Goal: Transaction & Acquisition: Purchase product/service

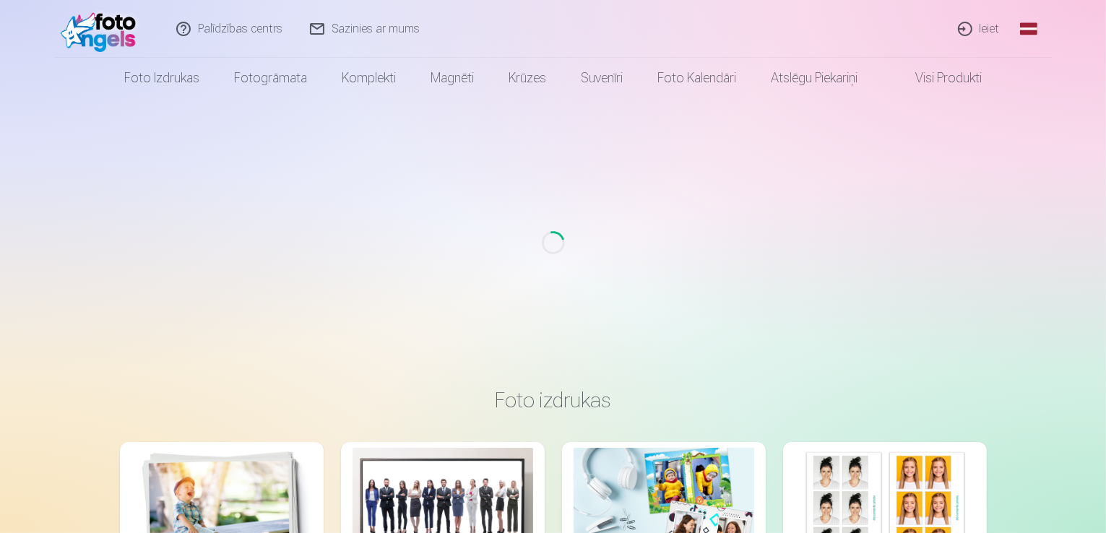
click at [978, 30] on link "Ieiet" at bounding box center [979, 29] width 69 height 58
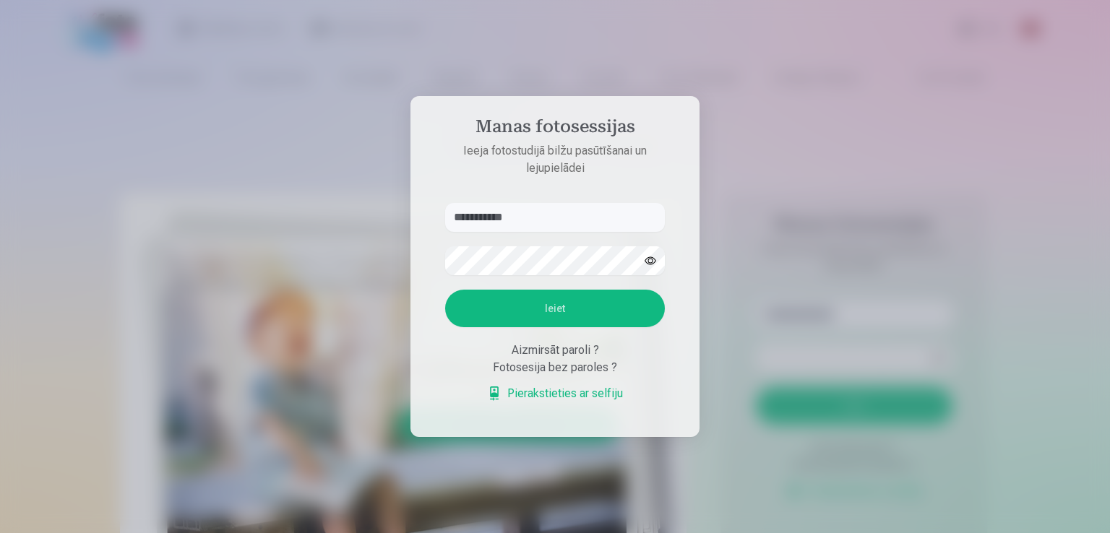
type input "**********"
click at [649, 260] on button "button" at bounding box center [650, 260] width 27 height 27
click at [445, 290] on button "Ieiet" at bounding box center [555, 309] width 220 height 38
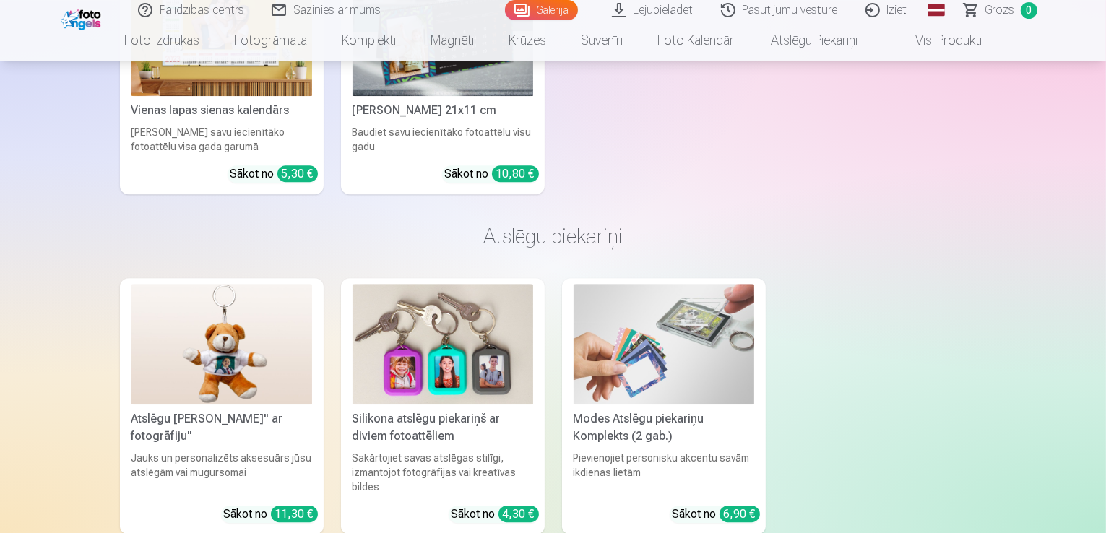
scroll to position [9803, 0]
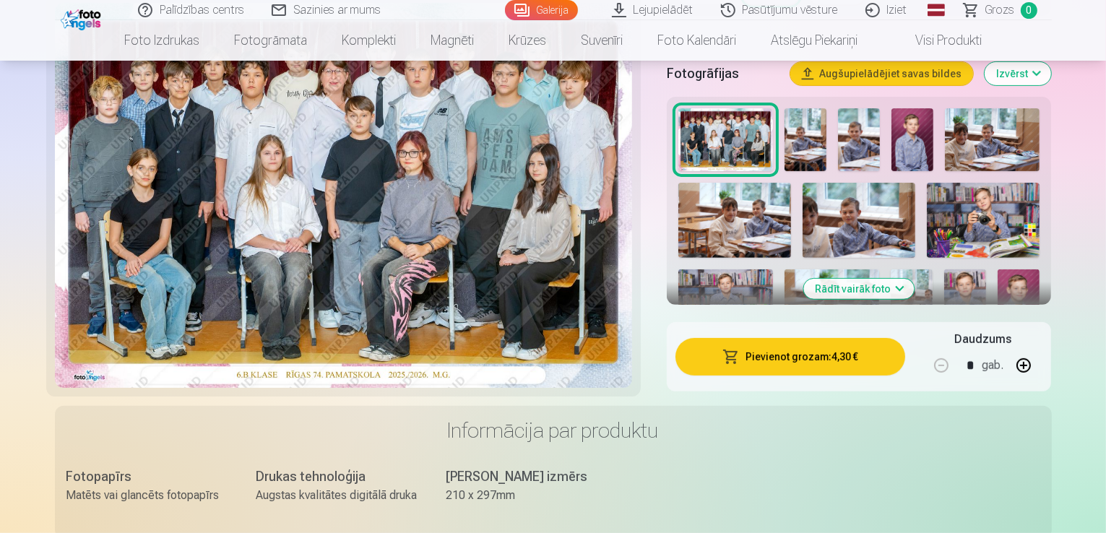
scroll to position [379, 0]
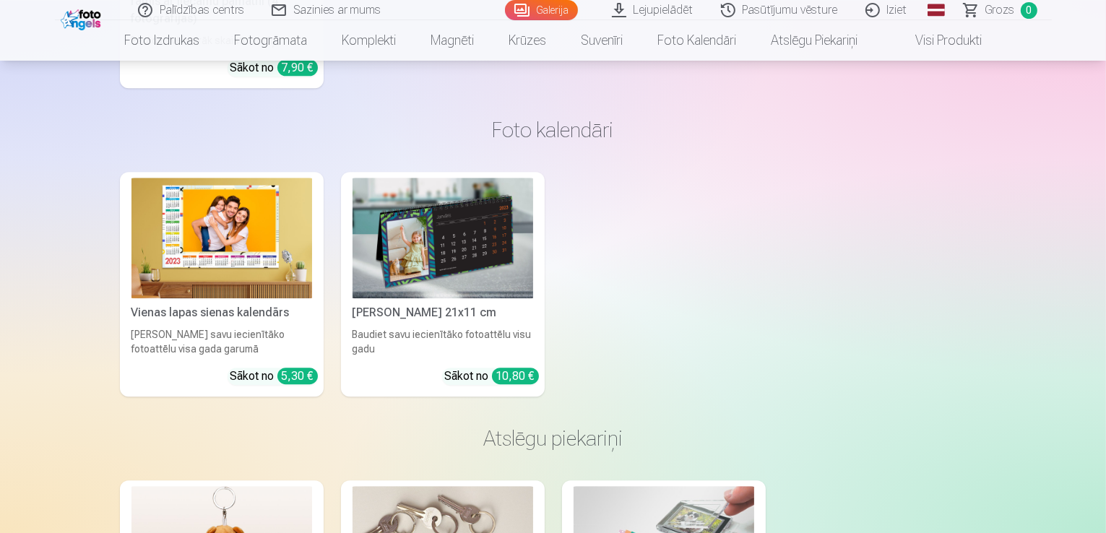
scroll to position [9623, 0]
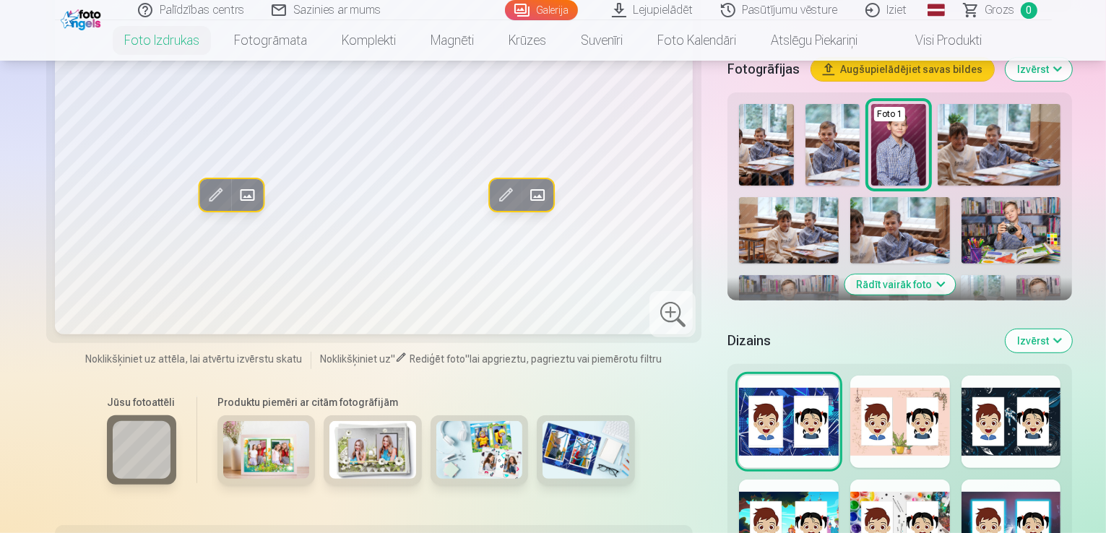
scroll to position [434, 0]
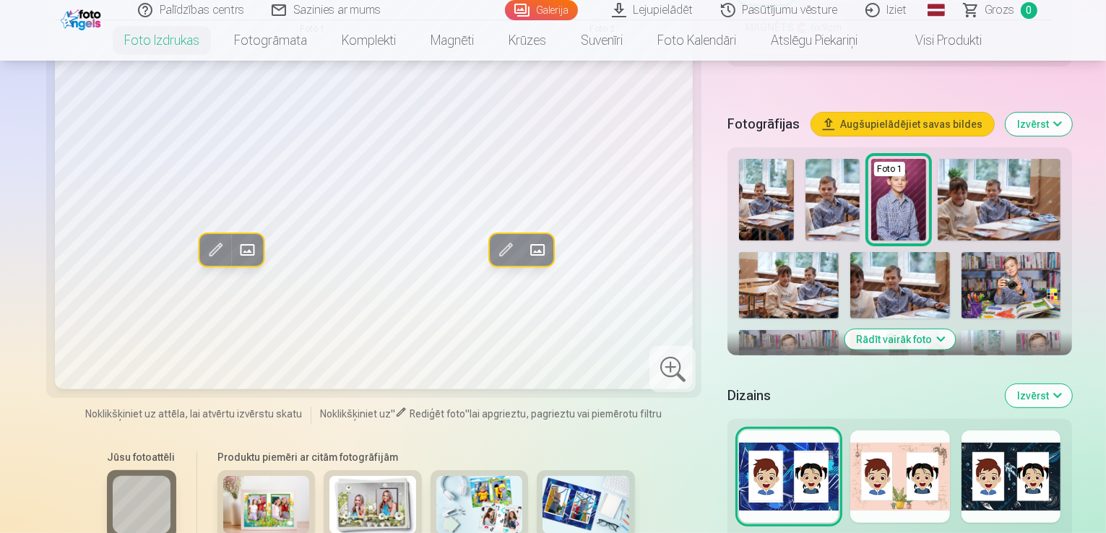
click at [928, 329] on button "Rādīt vairāk foto" at bounding box center [900, 339] width 111 height 20
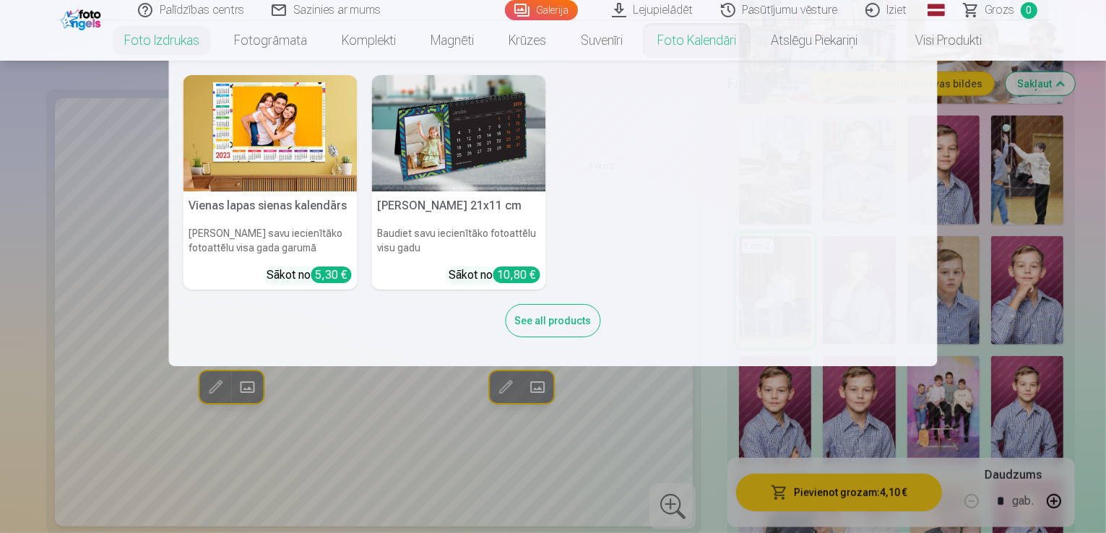
scroll to position [0, 0]
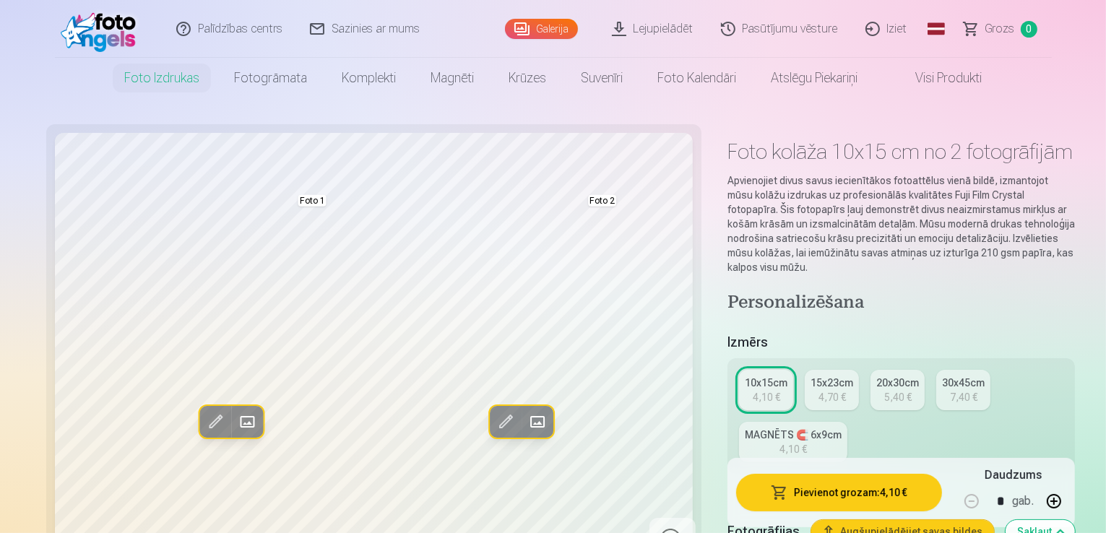
click at [848, 422] on link "MAGNĒTS 🧲 6x9cm 4,10 €" at bounding box center [793, 442] width 108 height 40
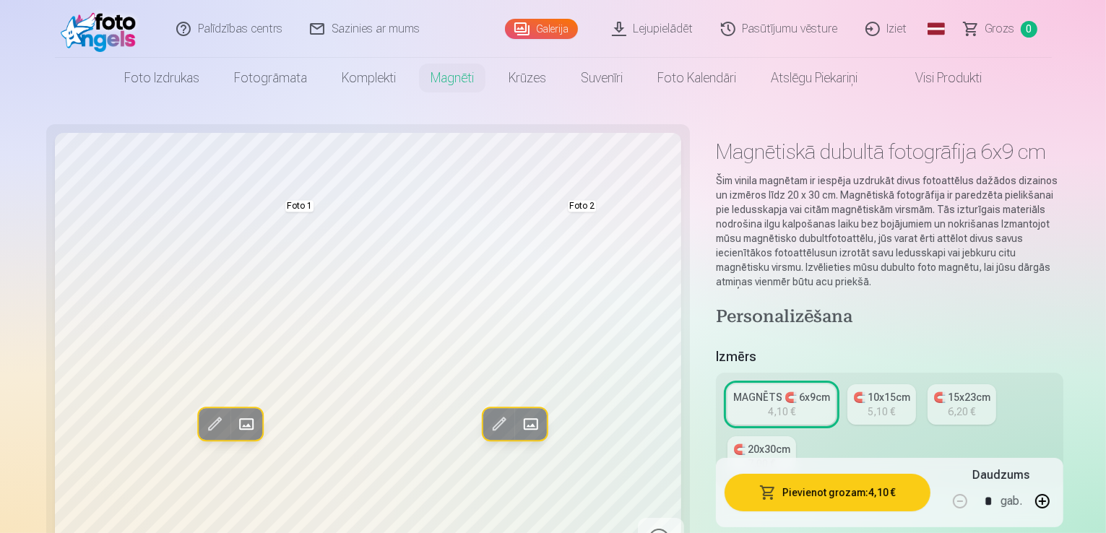
click at [790, 442] on div "🧲 20x30cm" at bounding box center [761, 449] width 57 height 14
